Goal: Information Seeking & Learning: Learn about a topic

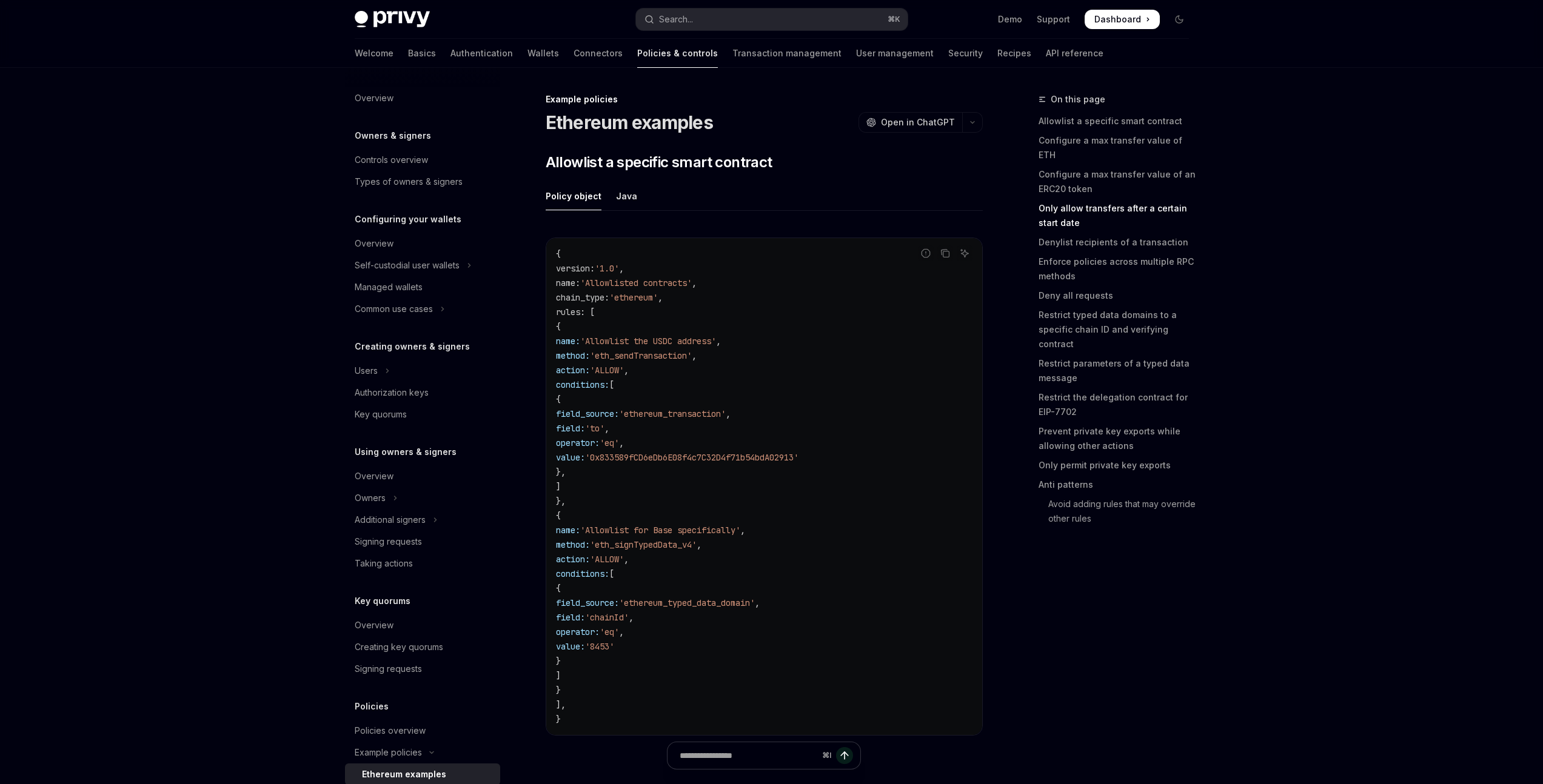
scroll to position [2538, 0]
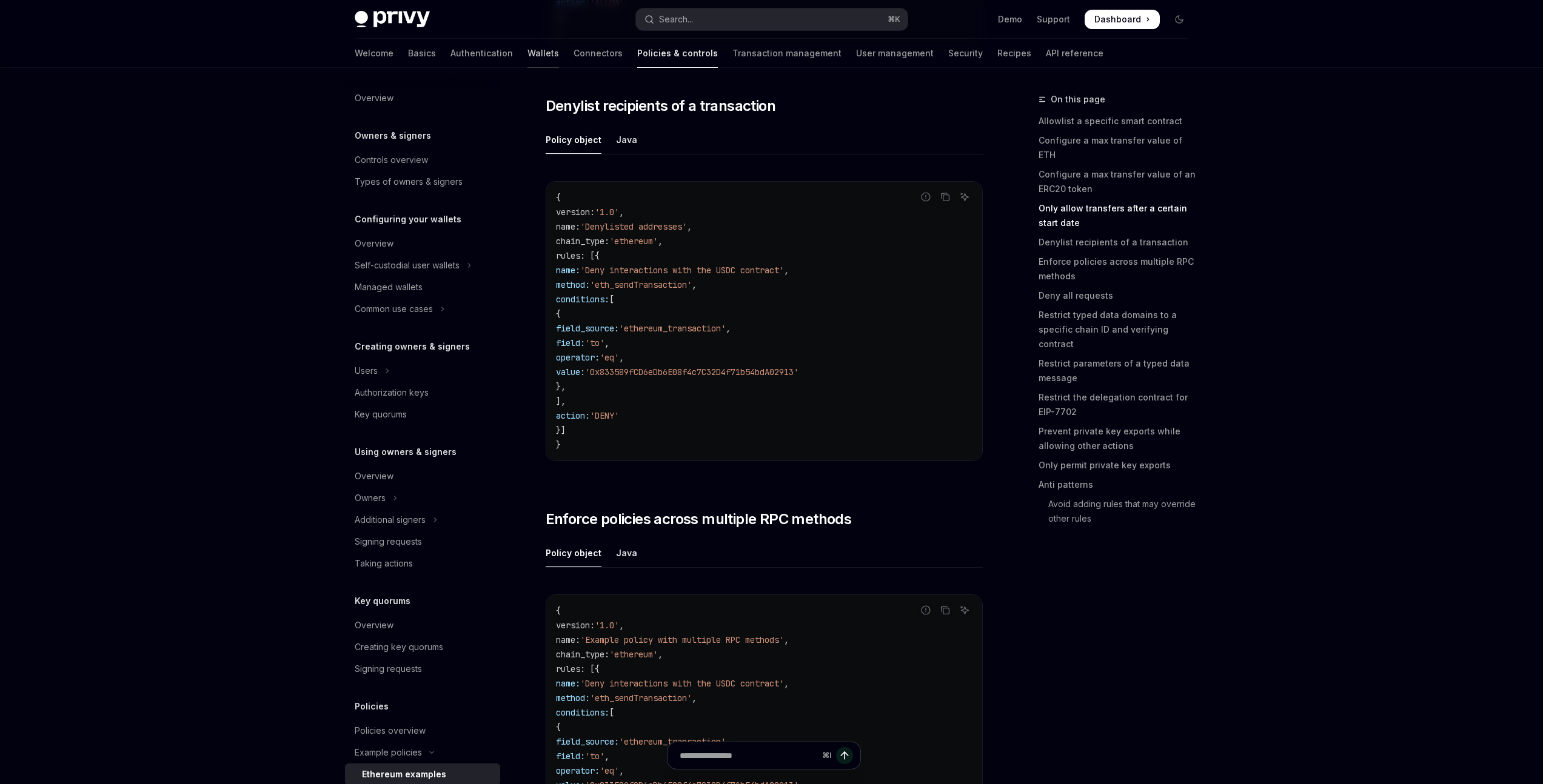
click at [527, 52] on link "Wallets" at bounding box center [542, 53] width 31 height 29
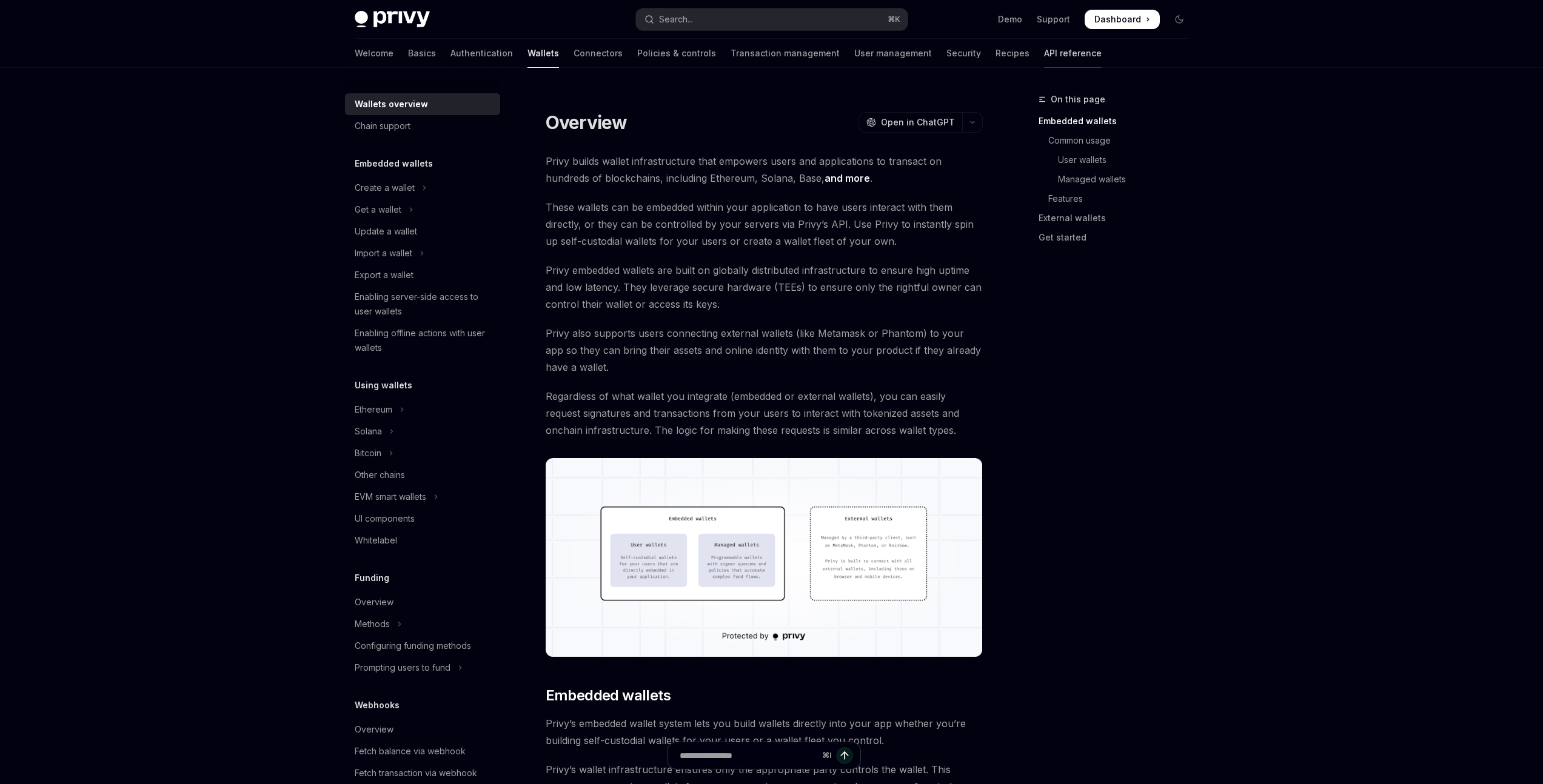
click at [1044, 53] on link "API reference" at bounding box center [1072, 53] width 58 height 29
type textarea "*"
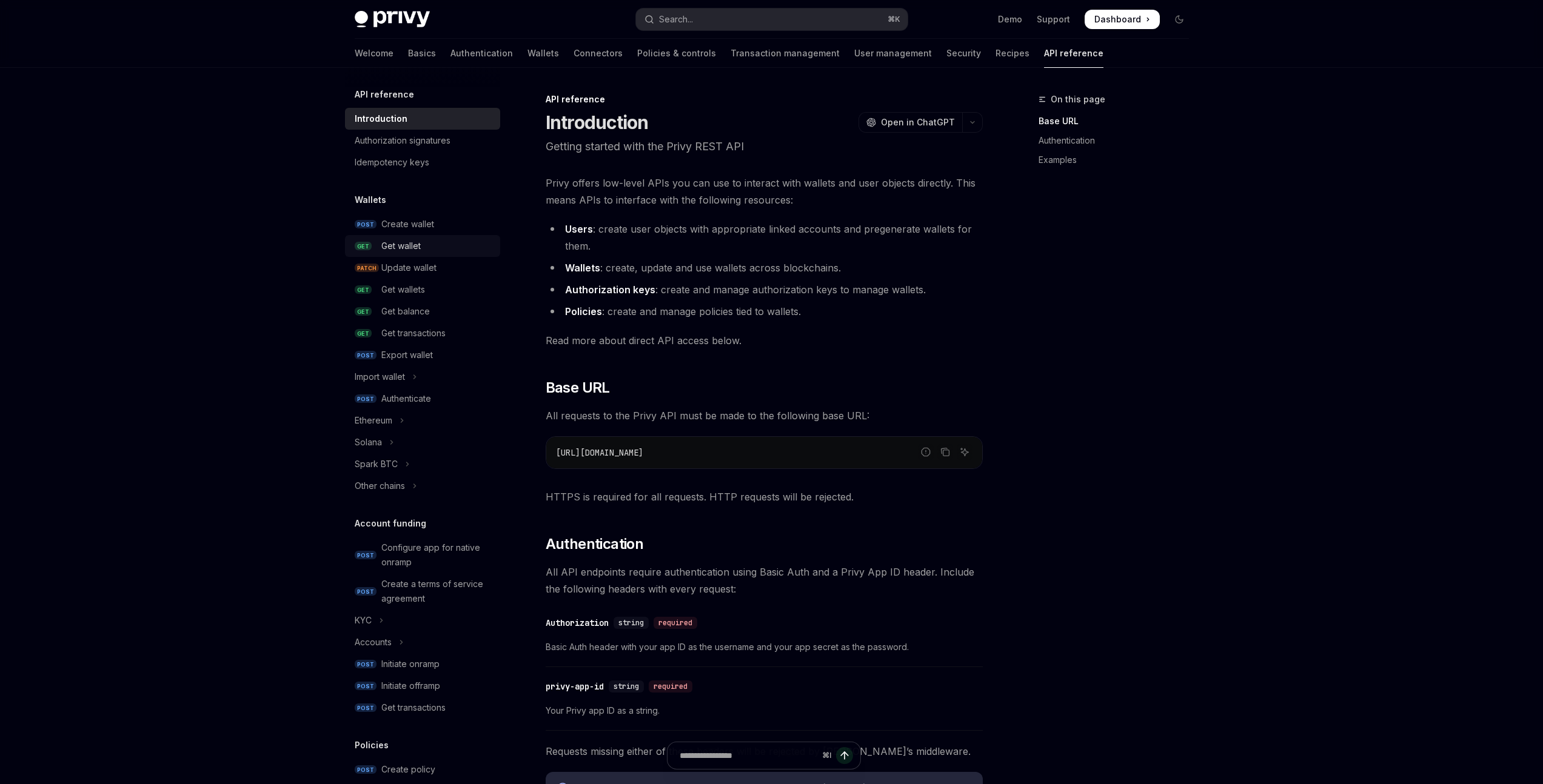
click at [419, 240] on div "Get wallet" at bounding box center [401, 246] width 39 height 14
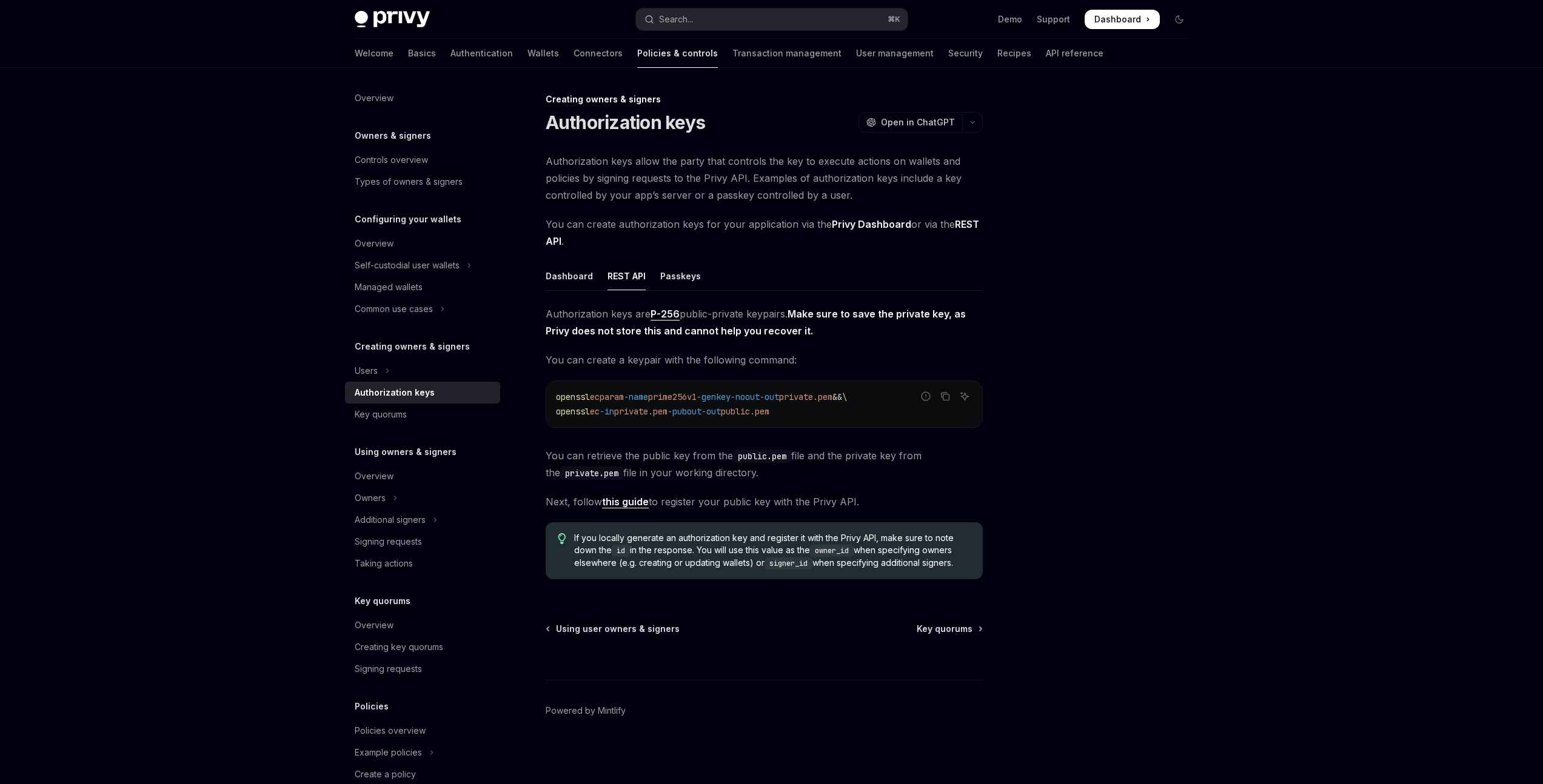
scroll to position [1, 0]
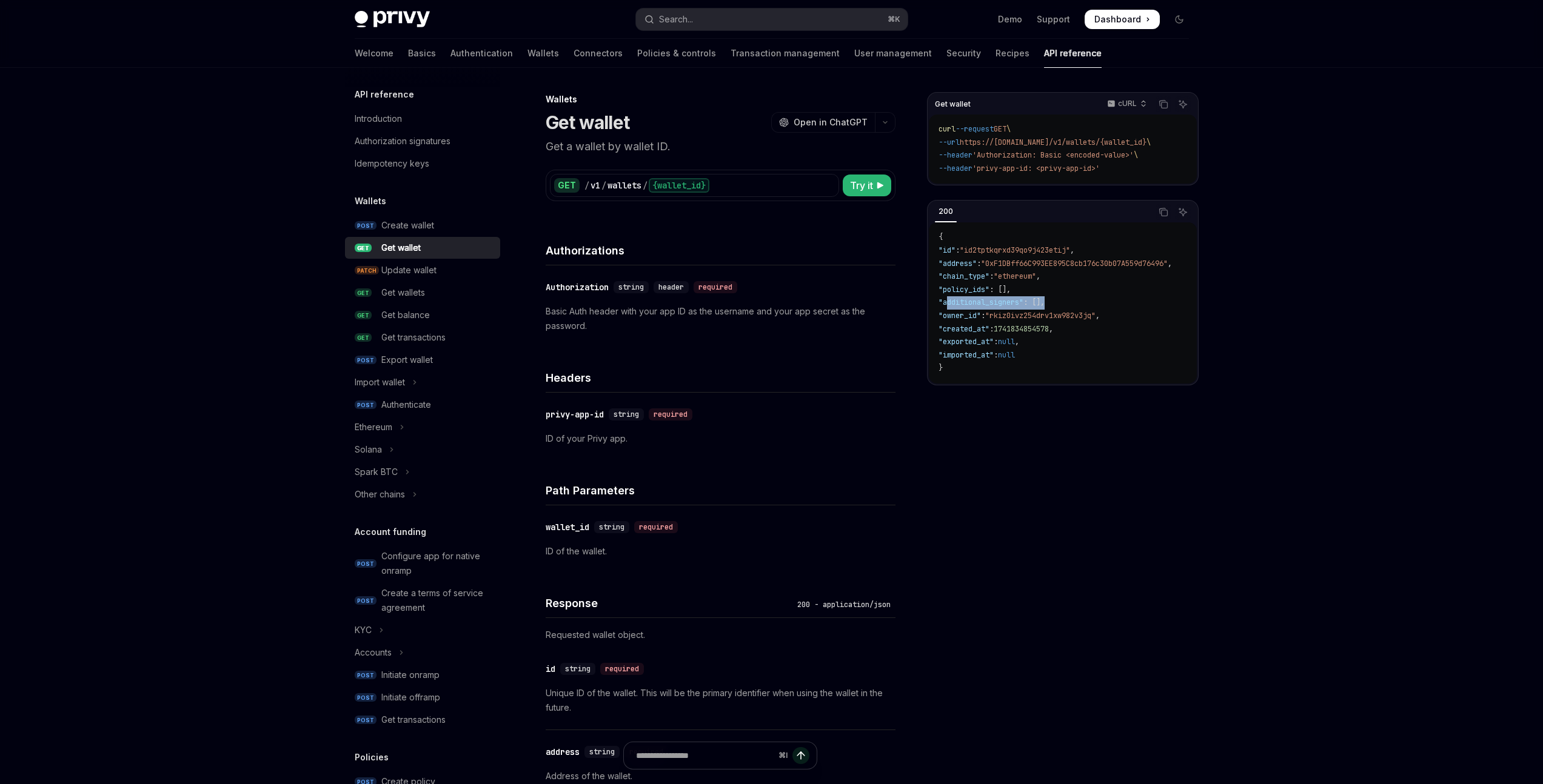
drag, startPoint x: 1068, startPoint y: 304, endPoint x: 946, endPoint y: 305, distance: 122.0
click at [946, 305] on code "{ "id" : "id2tptkqrxd39qo9j423etij" , "address" : "0xF1DBff66C993EE895C8cb176c3…" at bounding box center [1069, 303] width 262 height 144
